Goal: Find specific page/section: Find specific page/section

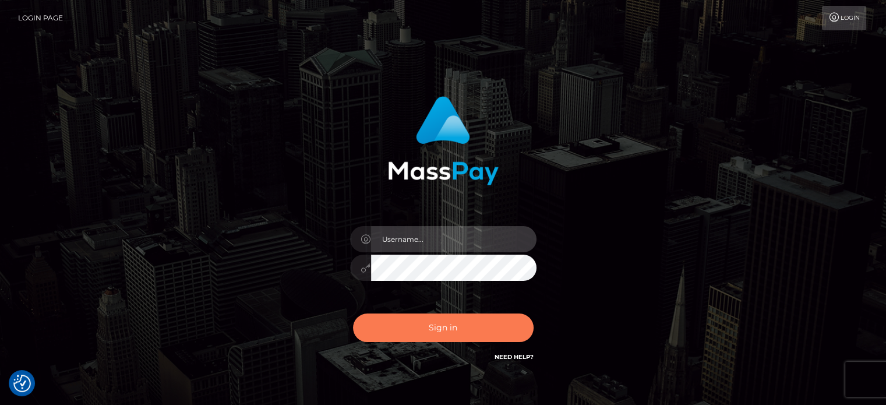
type input "letticia.ctfo"
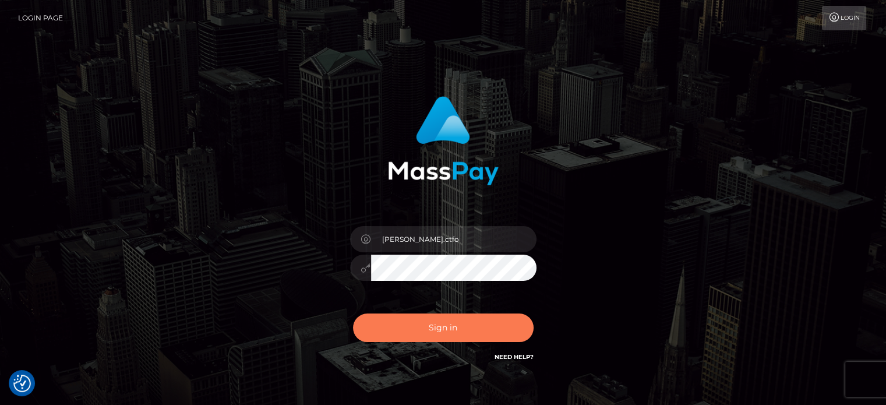
click at [487, 316] on button "Sign in" at bounding box center [443, 327] width 181 height 29
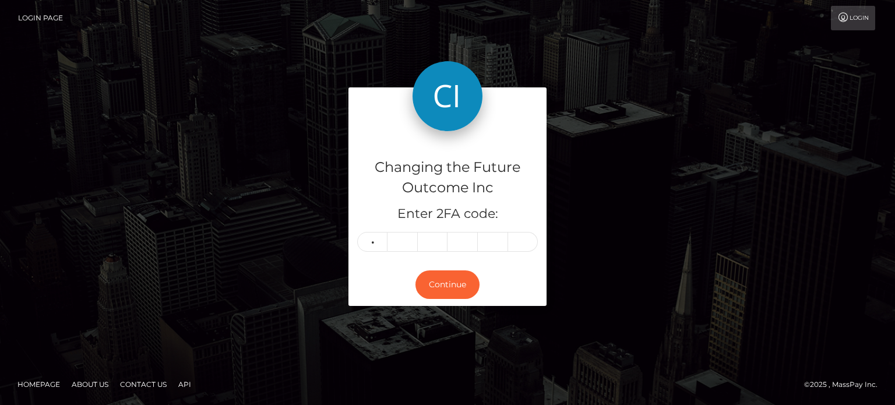
type input "5"
type input "8"
type input "2"
type input "8"
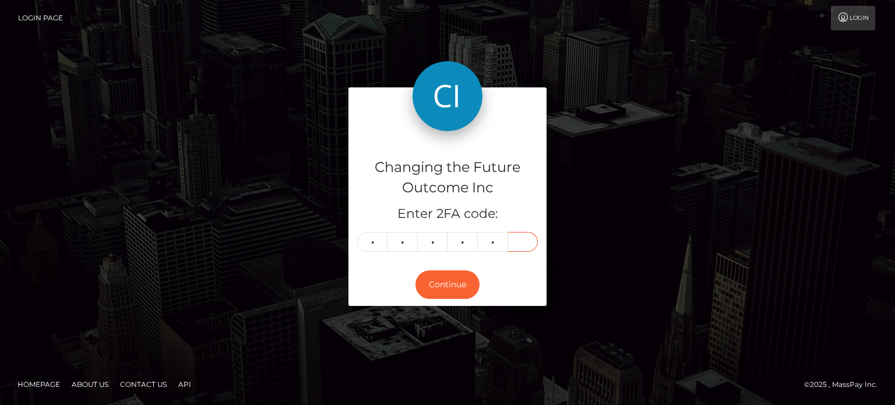
type input "8"
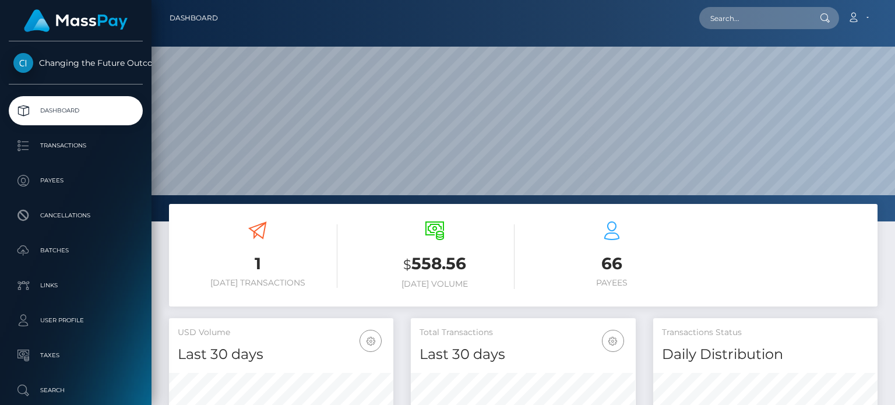
scroll to position [206, 224]
click at [726, 17] on input "text" at bounding box center [754, 18] width 110 height 22
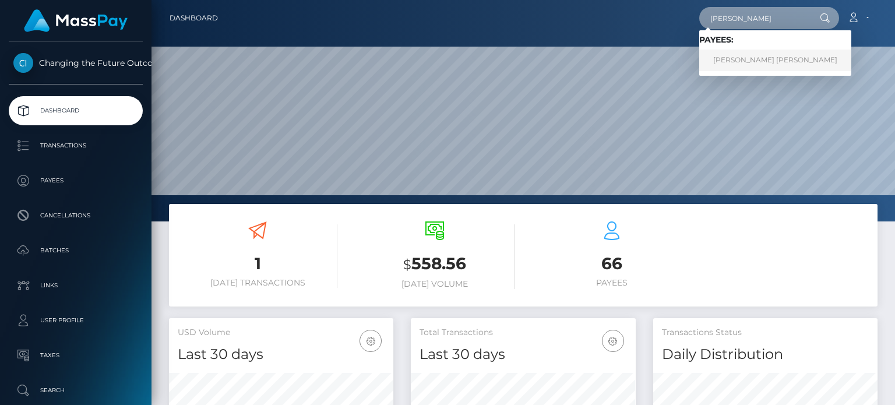
type input "olga"
click at [742, 60] on link "Olga Rodriguez Rodriguez" at bounding box center [775, 61] width 152 height 22
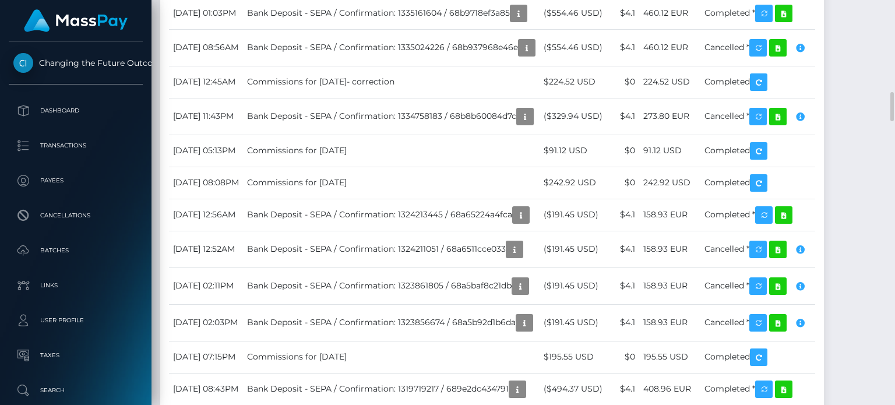
scroll to position [932, 0]
